Goal: Information Seeking & Learning: Learn about a topic

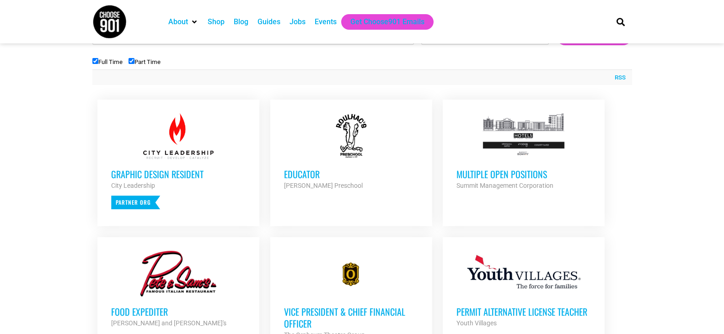
scroll to position [320, 0]
click at [521, 179] on h3 "Multiple Open Positions" at bounding box center [524, 174] width 135 height 12
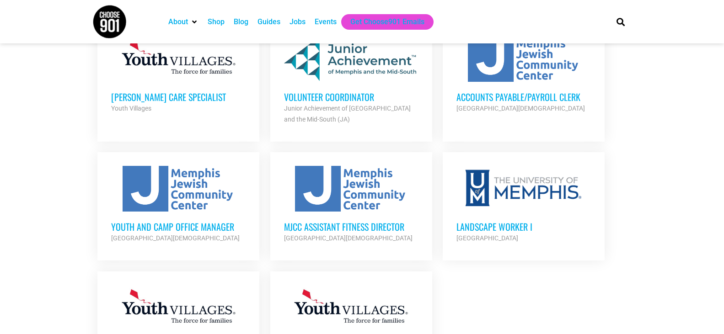
scroll to position [961, 0]
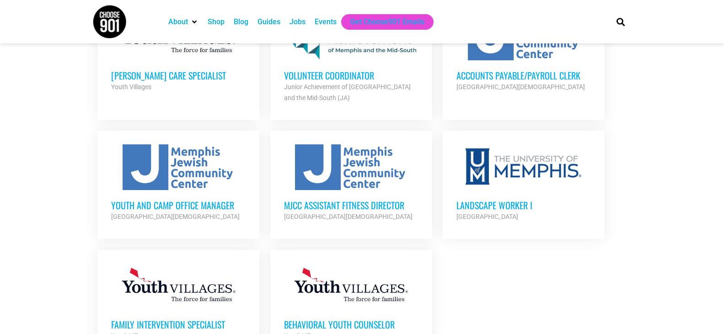
click at [399, 199] on h3 "MJCC Assistant Fitness Director" at bounding box center [351, 205] width 135 height 12
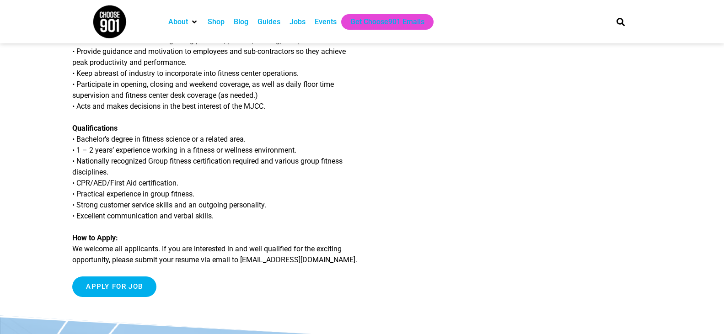
scroll to position [320, 0]
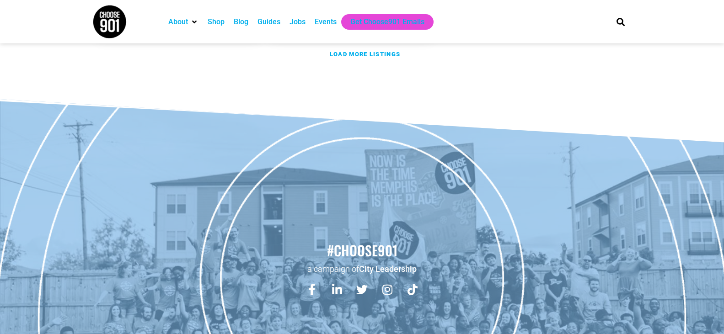
scroll to position [1144, 0]
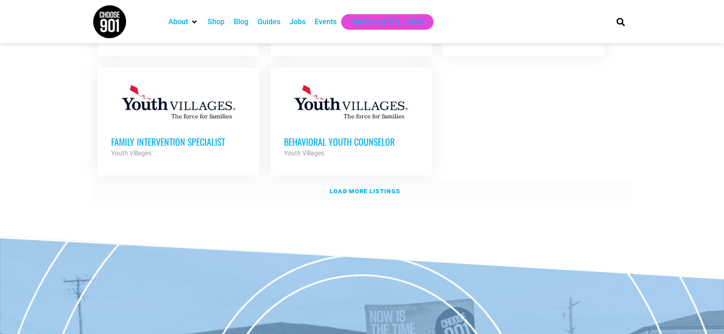
click at [363, 181] on link "Load more listings" at bounding box center [362, 191] width 540 height 21
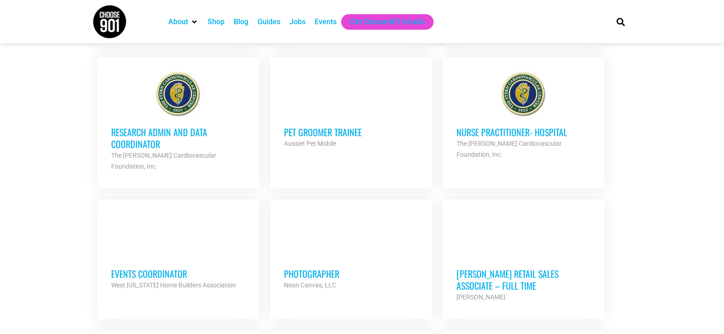
scroll to position [1418, 0]
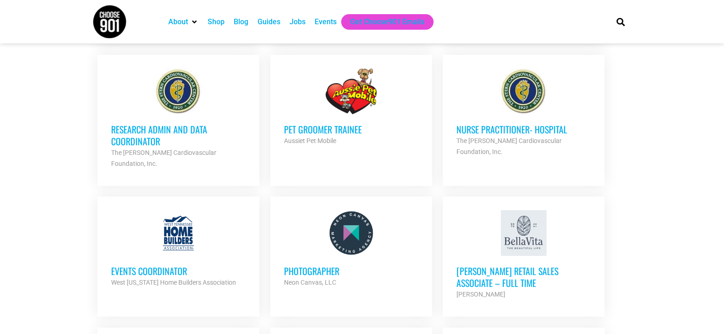
click at [311, 265] on h3 "Photographer" at bounding box center [351, 271] width 135 height 12
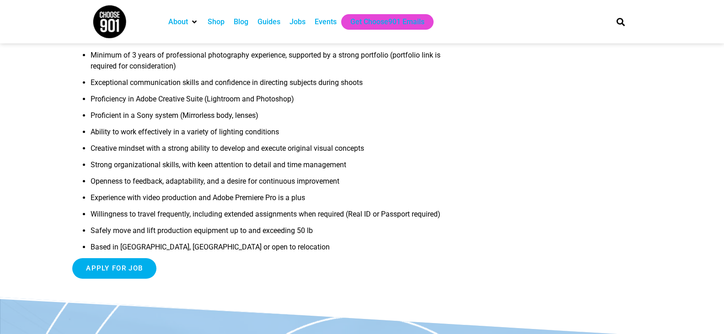
scroll to position [320, 0]
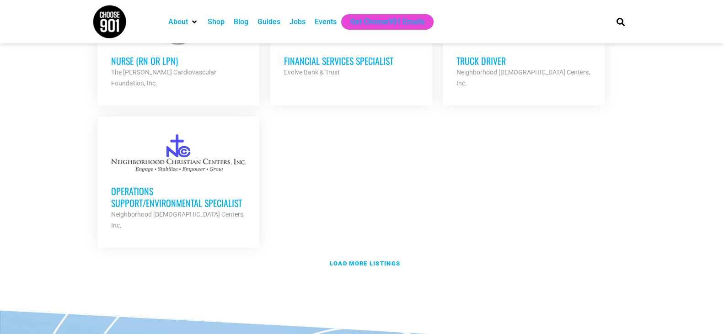
scroll to position [2013, 0]
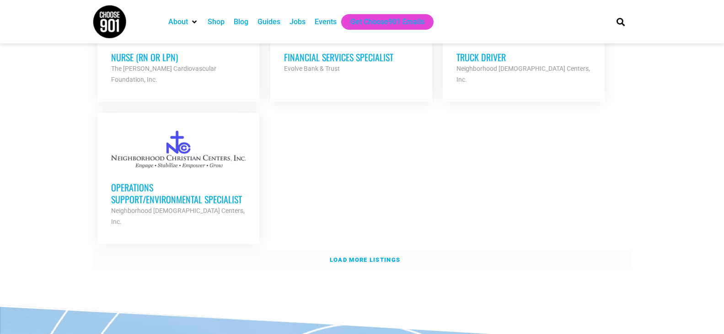
click at [358, 250] on link "Load more listings" at bounding box center [362, 260] width 540 height 21
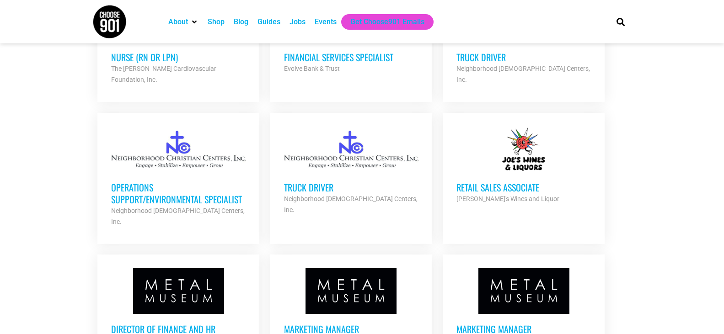
click at [155, 182] on h3 "Operations Support/Environmental Specialist" at bounding box center [178, 194] width 135 height 24
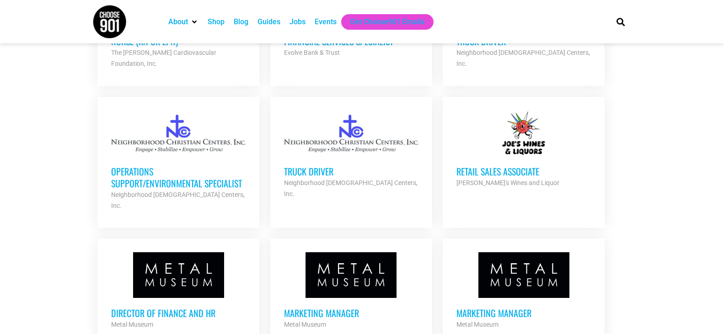
scroll to position [2013, 0]
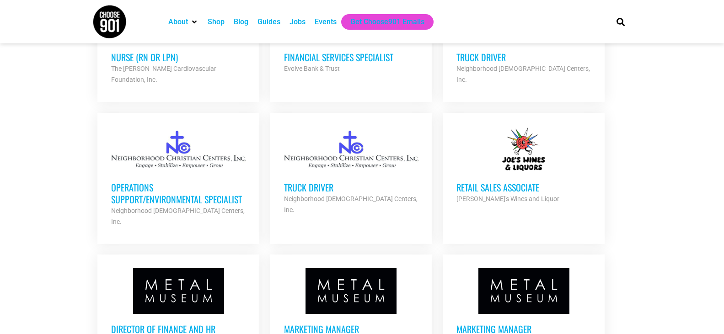
click at [523, 127] on div at bounding box center [524, 150] width 135 height 46
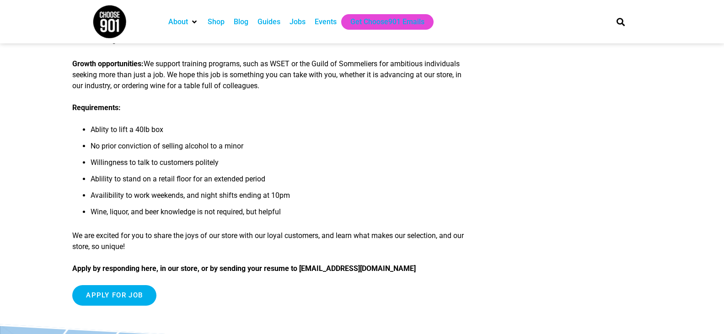
scroll to position [275, 0]
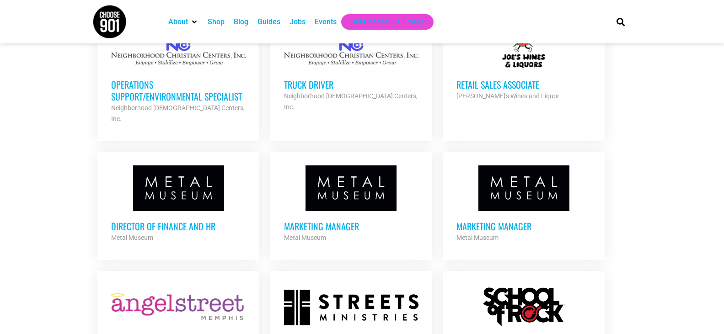
scroll to position [2150, 0]
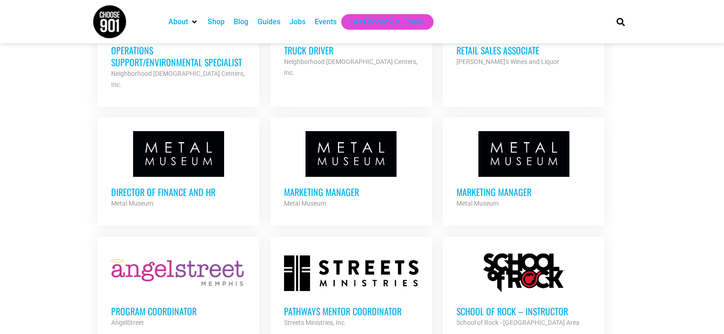
click at [350, 186] on h3 "Marketing Manager" at bounding box center [351, 192] width 135 height 12
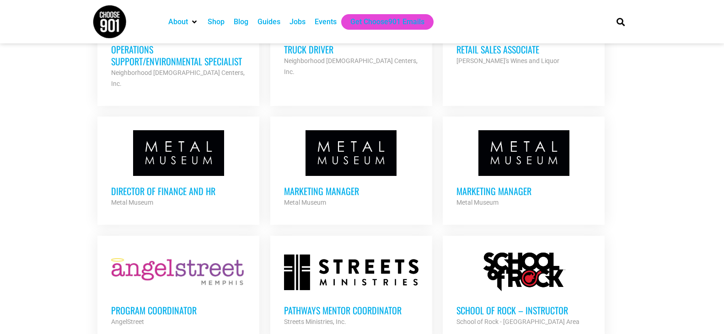
click at [192, 130] on div at bounding box center [178, 153] width 135 height 46
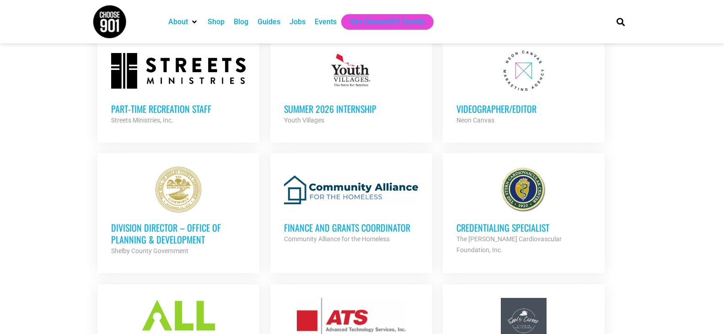
scroll to position [2518, 0]
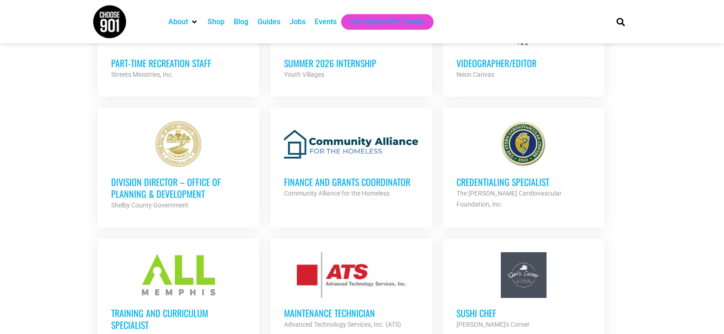
click at [490, 176] on h3 "Credentialing Specialist" at bounding box center [524, 182] width 135 height 12
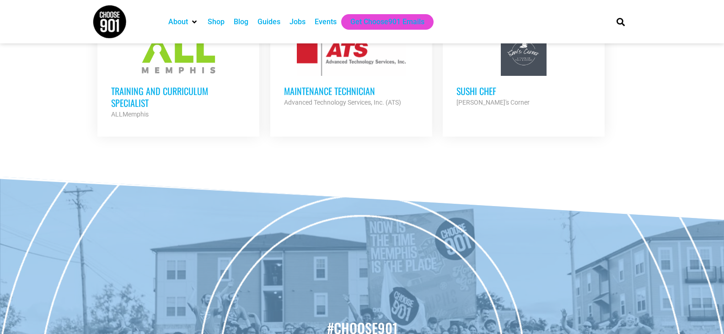
scroll to position [2625, 0]
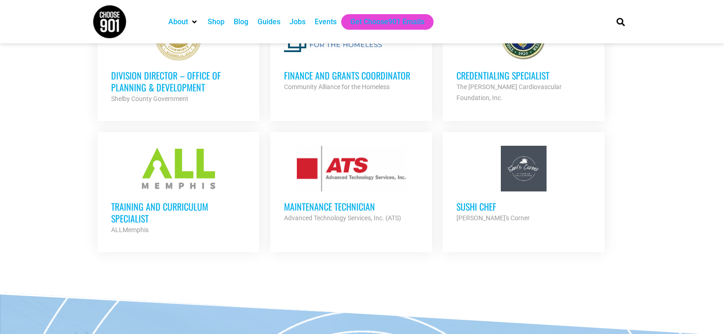
click at [187, 201] on h3 "Training and Curriculum Specialist" at bounding box center [178, 213] width 135 height 24
